Goal: Find specific page/section: Find specific page/section

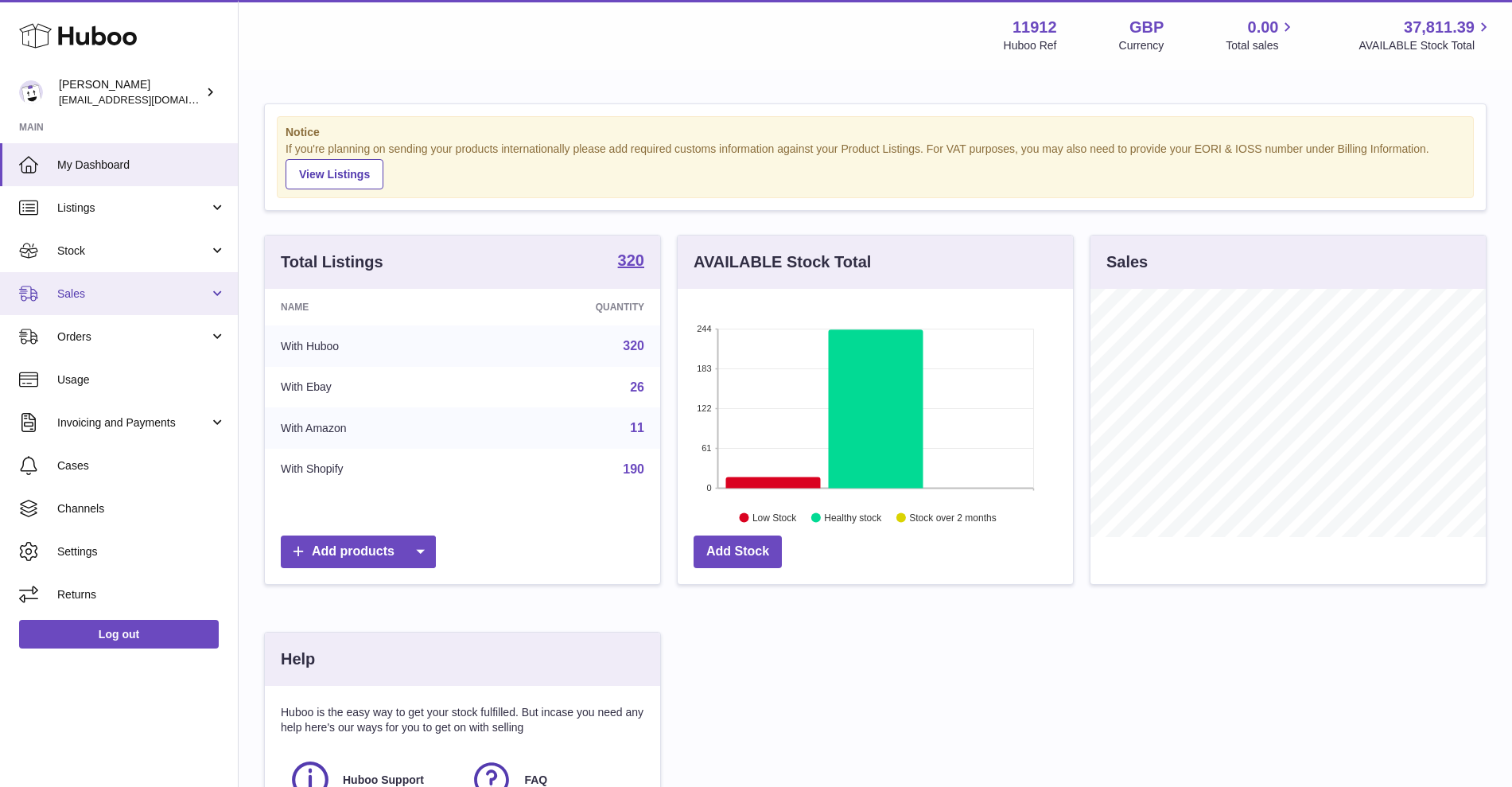
scroll to position [248, 395]
click at [172, 288] on span "Sales" at bounding box center [134, 293] width 152 height 15
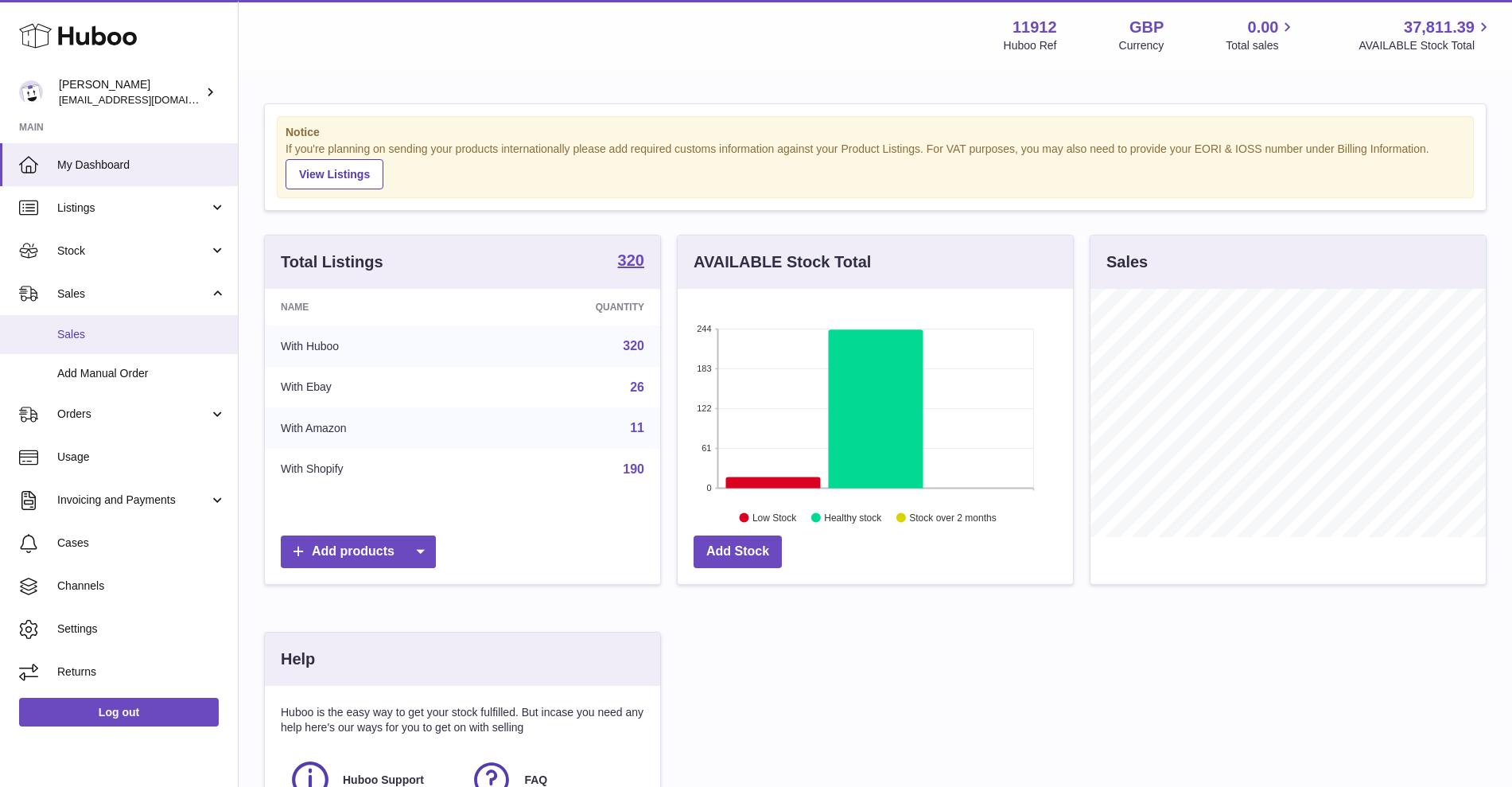
click at [128, 328] on span "Sales" at bounding box center [141, 334] width 168 height 15
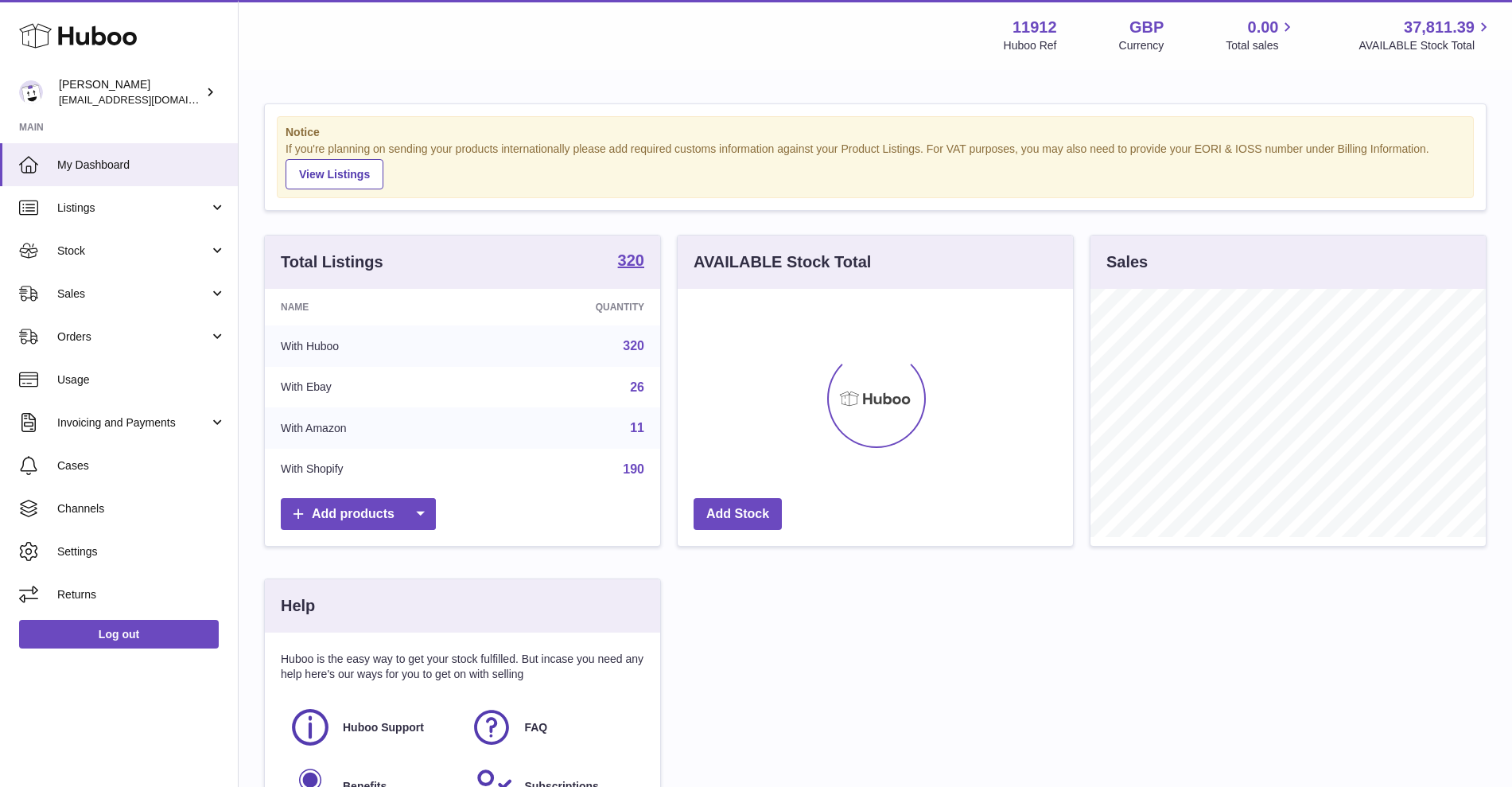
scroll to position [248, 395]
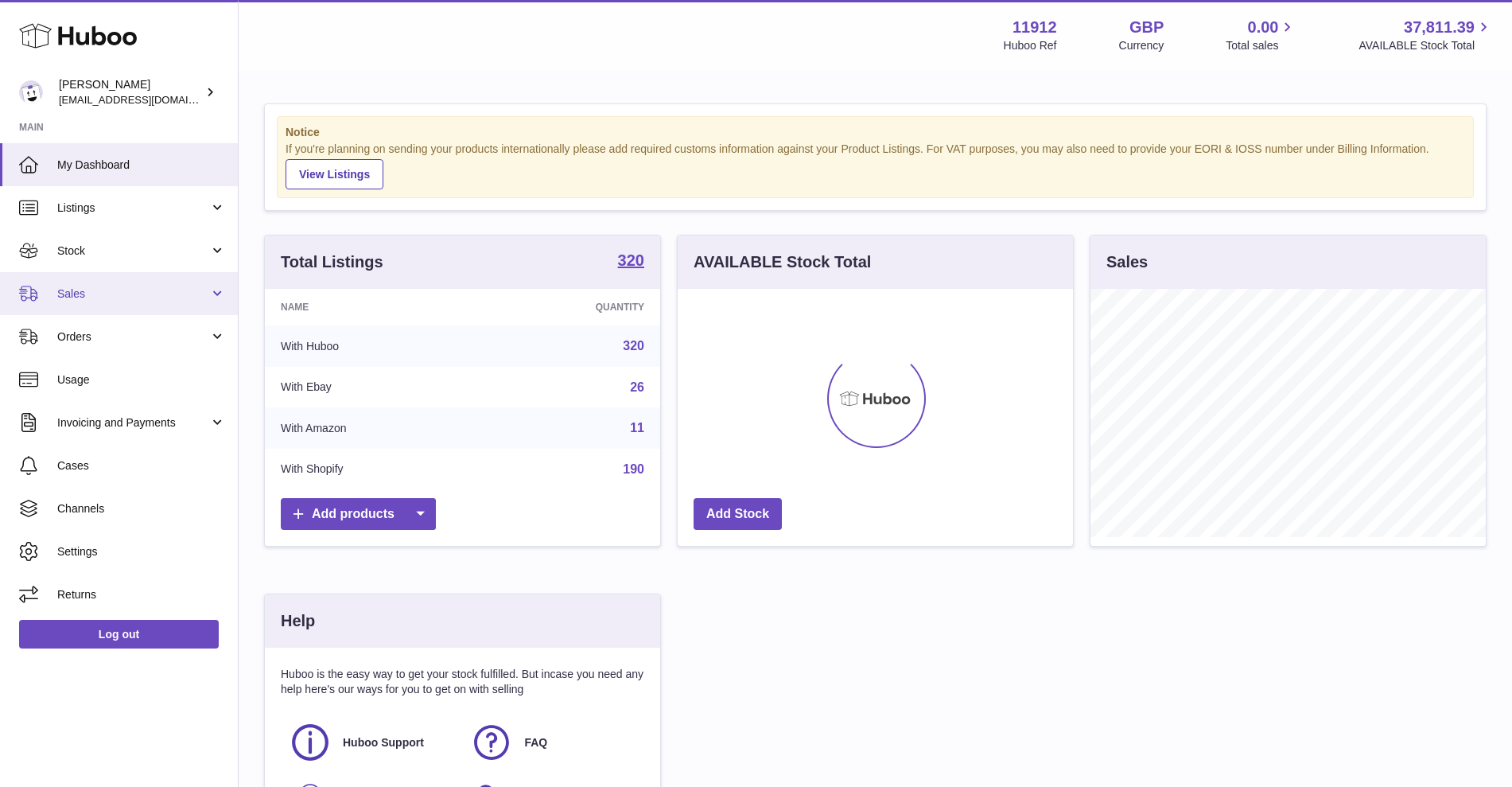
click at [111, 299] on span "Sales" at bounding box center [134, 293] width 152 height 15
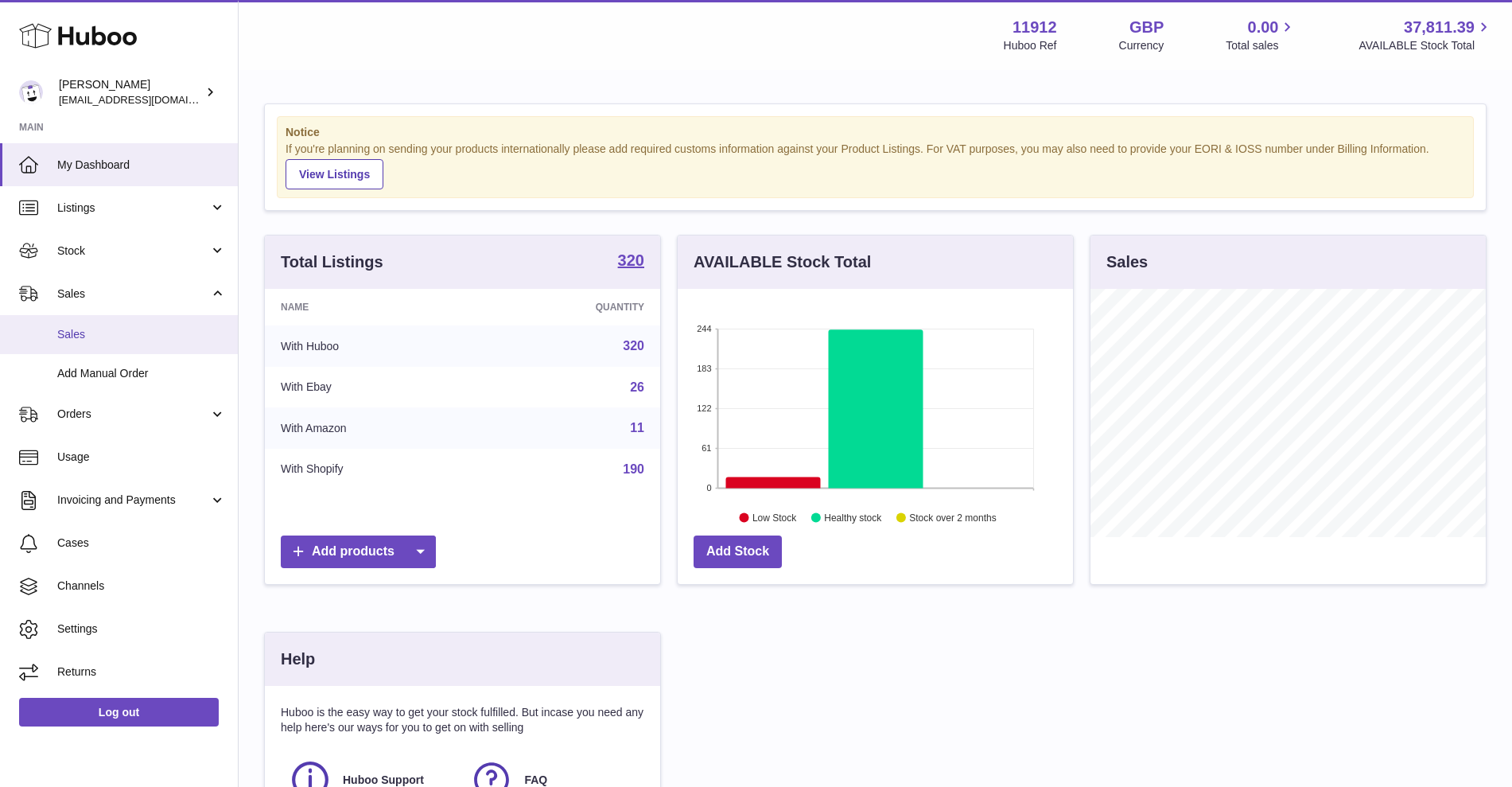
click at [79, 337] on span "Sales" at bounding box center [141, 334] width 168 height 15
